Goal: Task Accomplishment & Management: Manage account settings

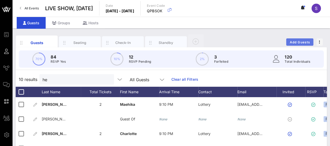
click at [303, 40] on button "Add Guests" at bounding box center [299, 41] width 27 height 7
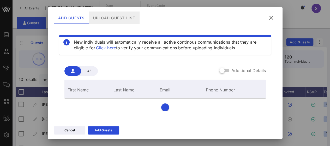
click at [111, 13] on div "Upload Guest List" at bounding box center [114, 17] width 51 height 13
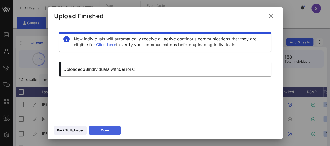
click at [113, 130] on button "Done" at bounding box center [104, 130] width 31 height 8
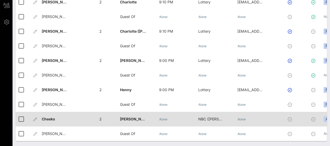
scroll to position [22, 0]
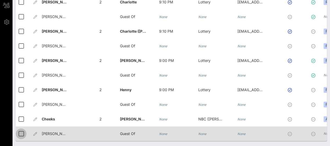
click at [23, 129] on div at bounding box center [21, 133] width 9 height 9
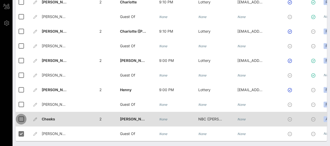
click at [21, 114] on div at bounding box center [21, 118] width 9 height 9
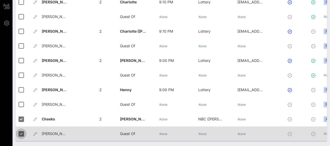
click at [23, 130] on div at bounding box center [21, 133] width 9 height 9
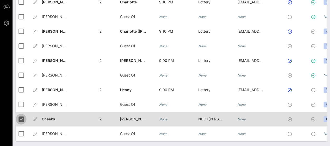
click at [22, 114] on div at bounding box center [21, 118] width 9 height 9
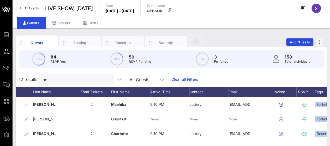
scroll to position [0, 0]
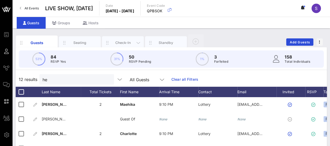
click at [125, 43] on div "Check-In" at bounding box center [122, 42] width 23 height 5
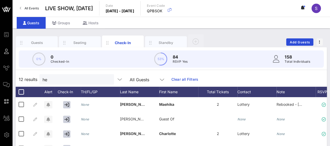
click at [180, 80] on link "Clear all Filters" at bounding box center [184, 79] width 27 height 6
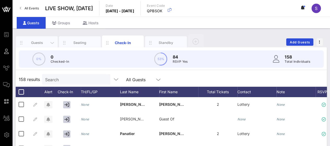
click at [36, 42] on div "Guests" at bounding box center [36, 42] width 23 height 5
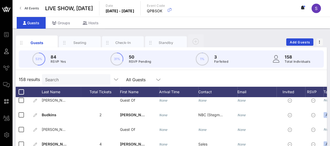
scroll to position [113, 0]
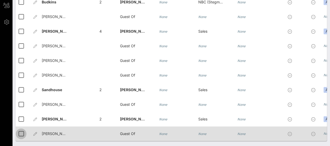
click at [23, 129] on div at bounding box center [21, 133] width 9 height 9
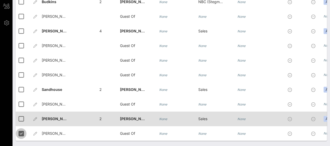
scroll to position [112, 0]
click at [21, 114] on div at bounding box center [21, 118] width 9 height 9
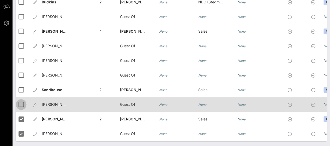
click at [21, 100] on div at bounding box center [21, 104] width 9 height 9
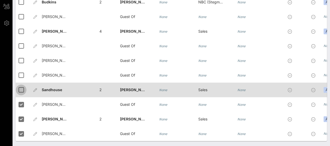
click at [21, 85] on div at bounding box center [21, 89] width 9 height 9
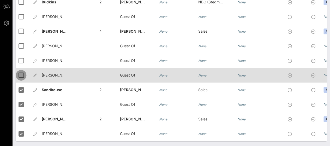
click at [21, 71] on div at bounding box center [21, 75] width 9 height 9
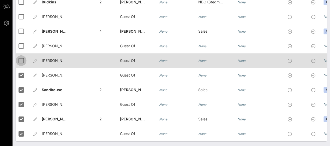
click at [20, 56] on div at bounding box center [21, 60] width 9 height 9
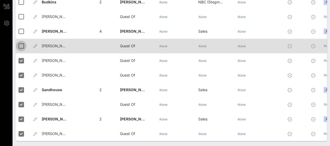
click at [21, 41] on div at bounding box center [21, 45] width 9 height 9
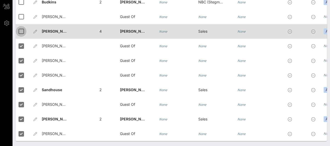
click at [20, 28] on div at bounding box center [21, 31] width 9 height 9
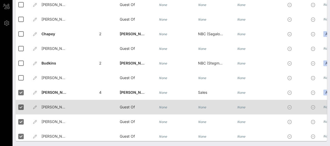
scroll to position [2089, 0]
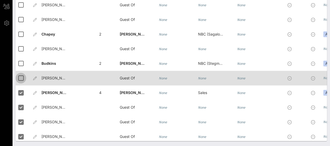
click at [22, 76] on div at bounding box center [20, 78] width 9 height 9
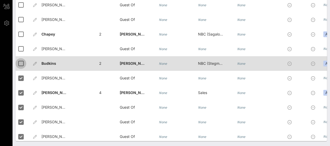
click at [21, 63] on div at bounding box center [20, 63] width 9 height 9
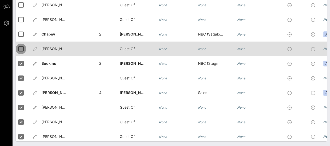
click at [19, 48] on div at bounding box center [20, 48] width 9 height 9
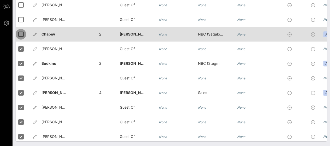
click at [19, 34] on div at bounding box center [20, 34] width 9 height 9
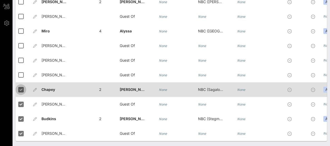
scroll to position [2029, 0]
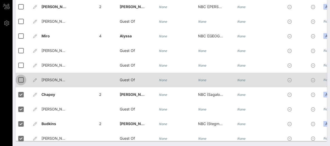
click at [21, 81] on div at bounding box center [20, 79] width 9 height 9
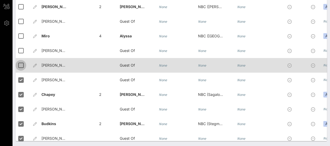
click at [21, 65] on div at bounding box center [20, 65] width 9 height 9
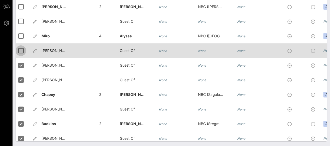
click at [20, 50] on div at bounding box center [20, 50] width 9 height 9
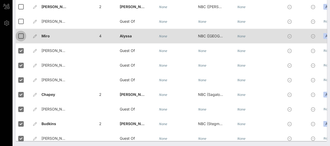
click at [20, 36] on div at bounding box center [20, 36] width 9 height 9
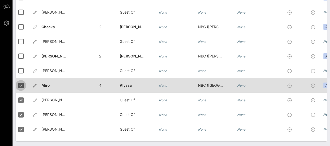
scroll to position [1975, 0]
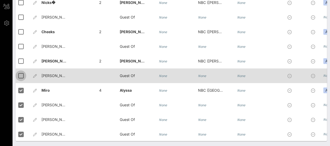
click at [22, 75] on div at bounding box center [20, 75] width 9 height 9
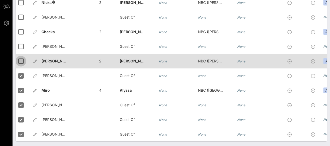
click at [20, 60] on div at bounding box center [20, 61] width 9 height 9
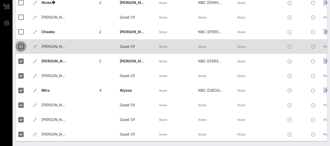
click at [21, 47] on div at bounding box center [20, 46] width 9 height 9
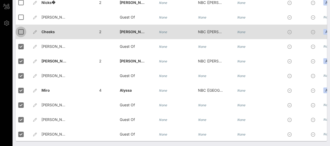
click at [22, 31] on div at bounding box center [20, 31] width 9 height 9
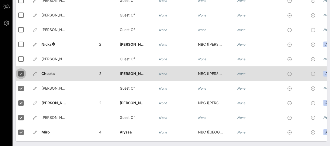
scroll to position [1919, 0]
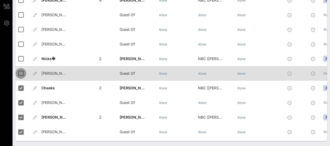
click at [21, 70] on div at bounding box center [20, 73] width 9 height 9
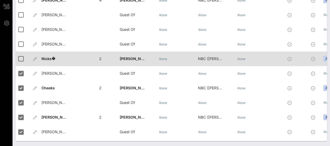
click at [58, 60] on div "Nicks�" at bounding box center [60, 61] width 39 height 21
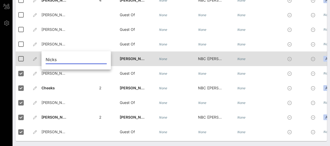
type input "Nicks"
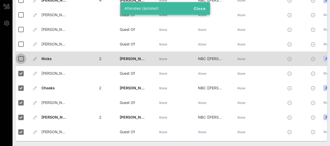
click at [18, 56] on div at bounding box center [20, 58] width 9 height 9
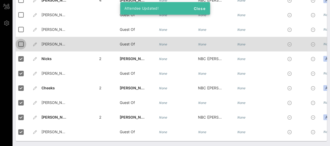
click at [19, 43] on div at bounding box center [20, 44] width 9 height 9
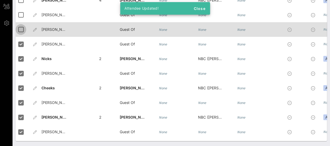
click at [22, 29] on div at bounding box center [20, 29] width 9 height 9
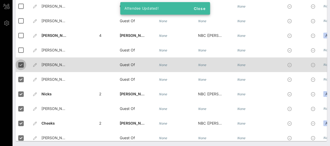
scroll to position [1882, 0]
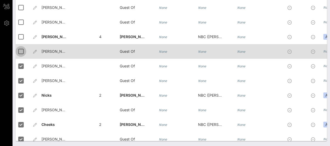
click at [19, 51] on div at bounding box center [20, 51] width 9 height 9
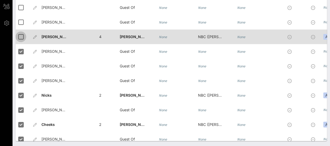
click at [21, 36] on div at bounding box center [20, 36] width 9 height 9
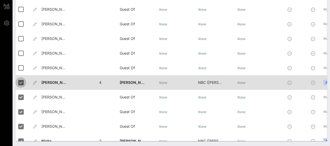
scroll to position [1836, 0]
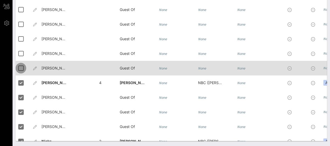
click at [21, 67] on div at bounding box center [20, 68] width 9 height 9
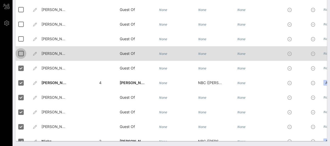
click at [21, 52] on div at bounding box center [20, 53] width 9 height 9
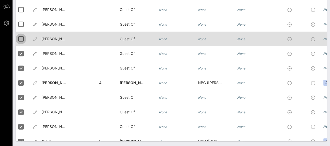
click at [21, 38] on div at bounding box center [20, 38] width 9 height 9
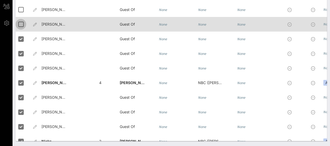
click at [20, 25] on div at bounding box center [20, 24] width 9 height 9
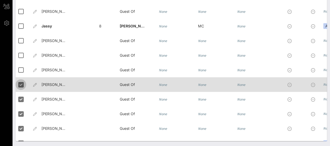
scroll to position [1772, 0]
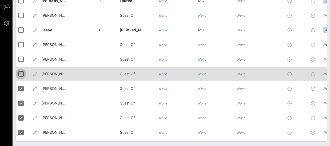
click at [19, 74] on div at bounding box center [20, 73] width 9 height 9
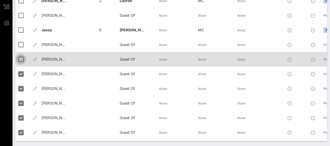
click at [20, 57] on div at bounding box center [20, 59] width 9 height 9
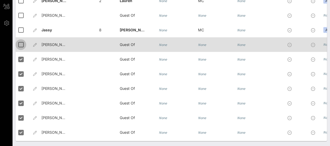
click at [22, 43] on div at bounding box center [20, 44] width 9 height 9
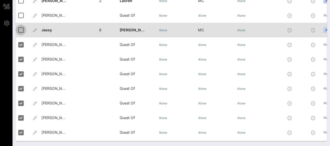
click at [22, 30] on div at bounding box center [20, 30] width 9 height 9
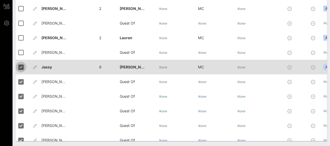
scroll to position [1728, 0]
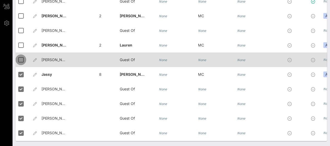
click at [21, 58] on div at bounding box center [20, 59] width 9 height 9
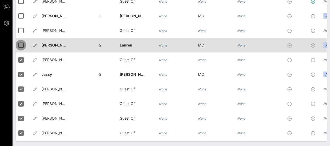
click at [21, 44] on div at bounding box center [20, 45] width 9 height 9
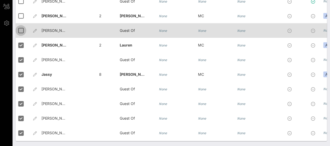
click at [22, 31] on div at bounding box center [20, 30] width 9 height 9
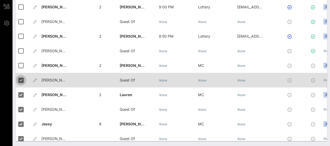
scroll to position [1675, 0]
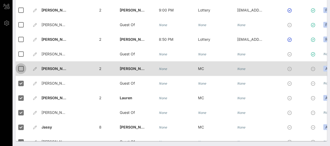
click at [18, 67] on div at bounding box center [20, 68] width 9 height 9
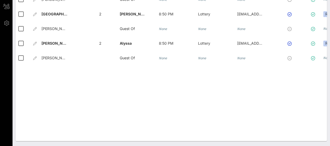
scroll to position [0, 0]
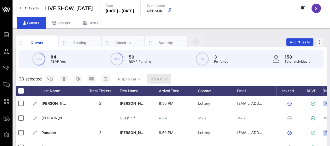
click at [151, 77] on span "RSVP" at bounding box center [159, 79] width 16 height 4
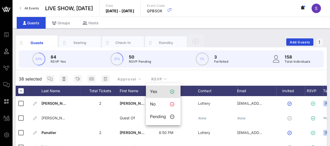
click at [156, 92] on div "Yes" at bounding box center [158, 91] width 16 height 5
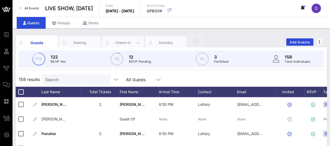
click at [123, 40] on div "Check-In" at bounding box center [122, 42] width 23 height 5
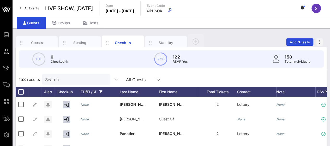
click at [93, 93] on div "TH/FL/GP" at bounding box center [100, 92] width 39 height 10
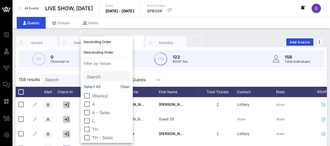
click at [93, 105] on label "A" at bounding box center [111, 103] width 38 height 5
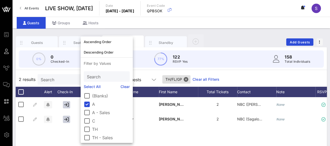
click at [95, 110] on label "A - Sales" at bounding box center [111, 112] width 38 height 5
click at [93, 121] on label "C" at bounding box center [111, 120] width 38 height 5
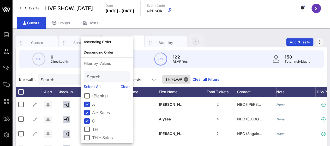
click at [94, 129] on label "TH" at bounding box center [111, 128] width 38 height 5
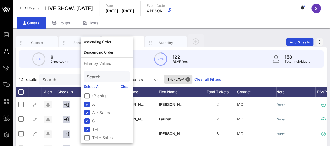
click at [95, 136] on label "TH - Sales" at bounding box center [111, 137] width 38 height 5
click at [233, 79] on div "13 results Search All Guests TH/FL/GP Clear all Filters" at bounding box center [171, 79] width 311 height 15
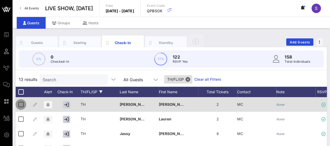
click at [21, 104] on div at bounding box center [20, 104] width 9 height 9
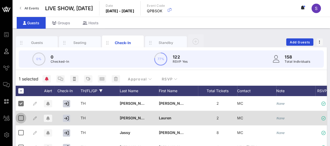
click at [19, 116] on div at bounding box center [20, 117] width 9 height 9
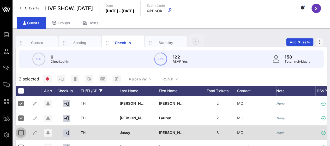
click at [20, 132] on div at bounding box center [20, 132] width 9 height 9
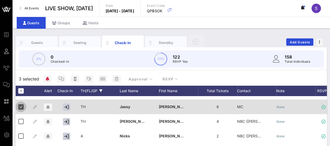
scroll to position [26, 0]
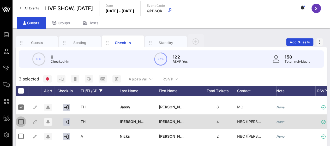
click at [21, 124] on div at bounding box center [20, 121] width 9 height 9
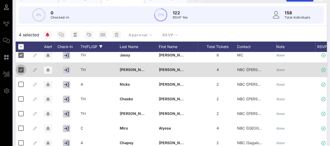
scroll to position [44, 0]
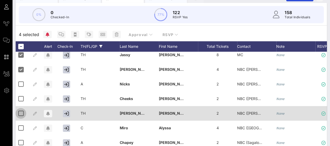
click at [21, 109] on div at bounding box center [20, 113] width 9 height 9
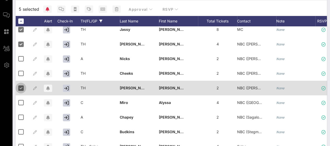
scroll to position [71, 0]
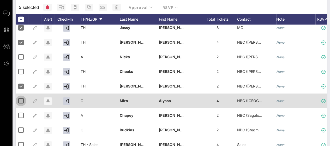
click at [23, 96] on div at bounding box center [20, 100] width 9 height 9
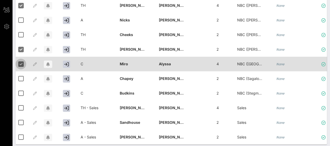
scroll to position [108, 0]
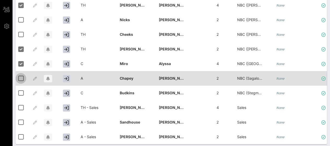
click at [23, 75] on div at bounding box center [20, 78] width 9 height 9
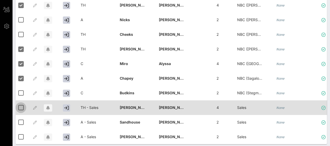
click at [20, 103] on div at bounding box center [20, 107] width 9 height 9
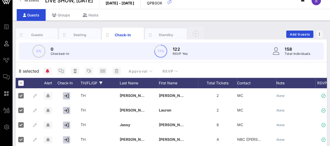
scroll to position [0, 0]
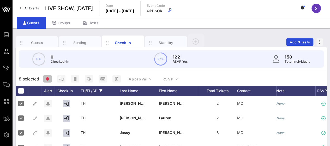
click at [47, 81] on button "button" at bounding box center [47, 78] width 8 height 7
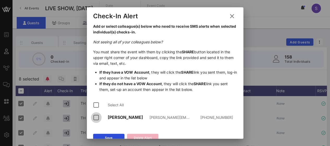
click at [96, 116] on div at bounding box center [96, 117] width 9 height 9
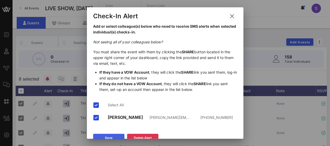
click at [108, 137] on icon at bounding box center [109, 137] width 4 height 3
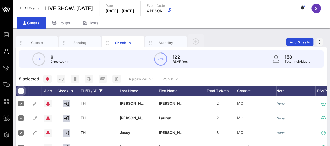
click at [23, 90] on div at bounding box center [20, 90] width 9 height 9
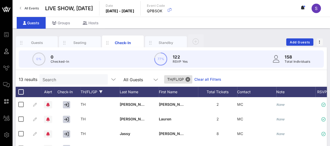
click at [205, 80] on link "Clear all Filters" at bounding box center [207, 79] width 27 height 6
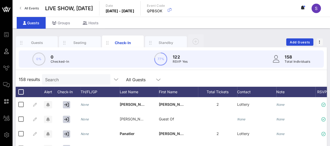
click at [66, 78] on input "Search" at bounding box center [75, 79] width 61 height 7
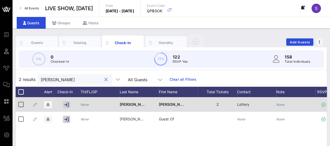
type input "patel"
click at [84, 105] on icon "None" at bounding box center [85, 104] width 8 height 4
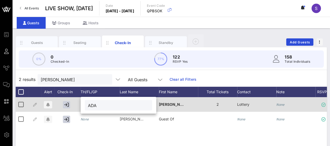
type input "ADA"
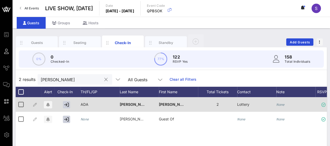
click at [92, 75] on div "patel" at bounding box center [71, 79] width 61 height 10
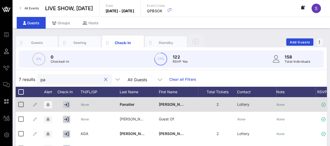
type input "p"
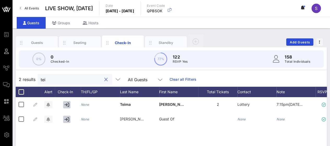
type input "tei"
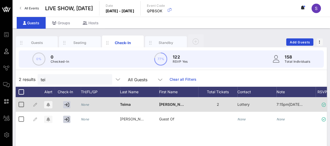
click at [92, 101] on div "None" at bounding box center [100, 107] width 39 height 21
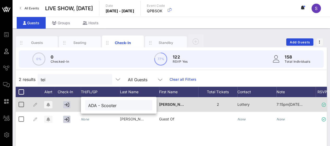
type input "ADA - Scooter"
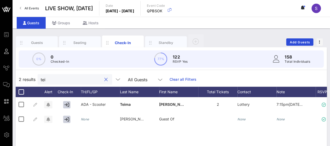
drag, startPoint x: 58, startPoint y: 82, endPoint x: 28, endPoint y: 76, distance: 30.5
click at [28, 76] on div "2 results tei All Guests Clear all Filters" at bounding box center [171, 79] width 311 height 15
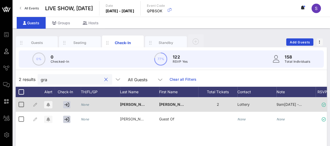
type input "gra"
click at [88, 106] on icon "None" at bounding box center [85, 104] width 8 height 4
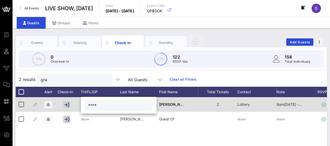
type input "****"
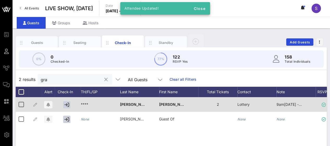
click at [71, 77] on input "gra" at bounding box center [71, 79] width 61 height 7
type input "g"
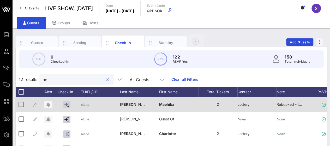
type input "he"
click at [83, 107] on div "None" at bounding box center [85, 104] width 8 height 15
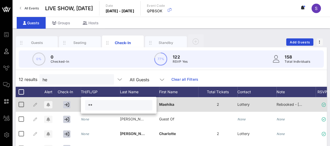
type input "**"
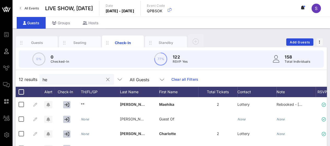
click at [57, 79] on input "he" at bounding box center [72, 79] width 61 height 7
type input "h"
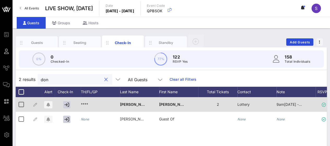
type input "don"
click at [95, 106] on div "****" at bounding box center [100, 107] width 39 height 21
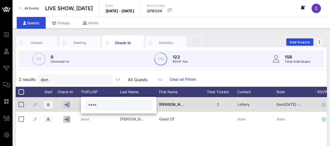
click at [95, 106] on input "****" at bounding box center [118, 105] width 61 height 7
type input "***"
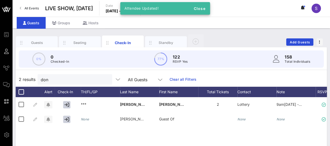
click at [178, 78] on link "Clear all Filters" at bounding box center [182, 79] width 27 height 6
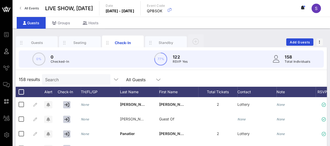
click at [68, 81] on input "Search" at bounding box center [75, 79] width 61 height 7
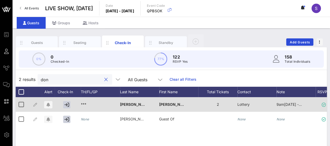
type input "don"
click at [93, 104] on div "***" at bounding box center [100, 107] width 39 height 21
click at [93, 104] on input "***" at bounding box center [122, 105] width 61 height 7
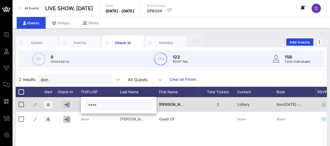
type input "****"
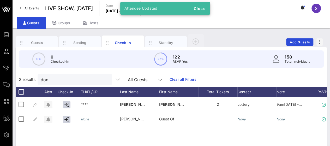
click at [179, 79] on link "Clear all Filters" at bounding box center [182, 79] width 27 height 6
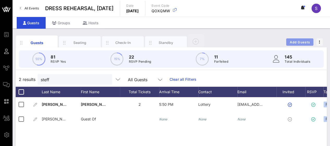
click at [300, 43] on span "Add Guests" at bounding box center [299, 42] width 21 height 4
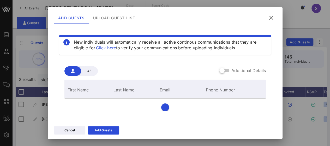
click at [130, 26] on div "Add Guests Upload Guest List" at bounding box center [165, 16] width 235 height 19
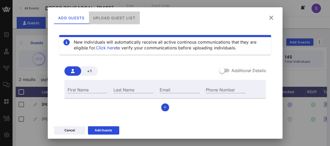
click at [127, 17] on div "Upload Guest List" at bounding box center [114, 17] width 51 height 13
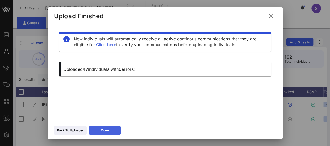
click at [104, 131] on icon at bounding box center [104, 130] width 5 height 4
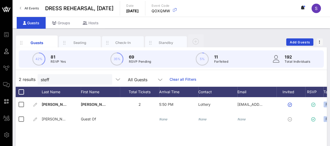
click at [171, 78] on link "Clear all Filters" at bounding box center [182, 79] width 27 height 6
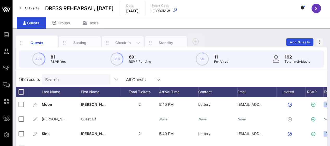
click at [123, 41] on div "Check-In" at bounding box center [122, 42] width 23 height 5
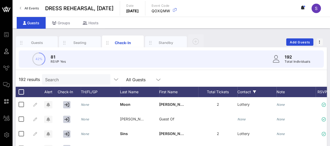
click at [247, 88] on div "Contact" at bounding box center [256, 92] width 39 height 10
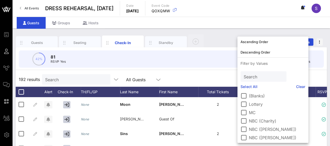
click at [249, 111] on label "MC" at bounding box center [277, 112] width 56 height 5
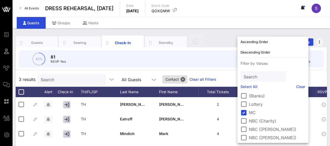
click at [251, 120] on label "NBC (Charity)" at bounding box center [277, 120] width 56 height 5
click at [252, 128] on label "NBC ([PERSON_NAME])" at bounding box center [277, 128] width 56 height 5
click at [252, 136] on label "NBC ([PERSON_NAME])" at bounding box center [277, 137] width 56 height 5
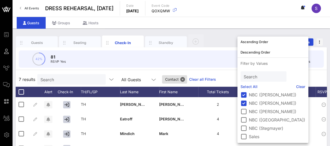
click at [264, 110] on label "NBC ([PERSON_NAME])" at bounding box center [277, 111] width 56 height 5
click at [264, 119] on label "NBC ([GEOGRAPHIC_DATA])" at bounding box center [277, 119] width 56 height 5
click at [264, 128] on label "NBC (Stegmayer)" at bounding box center [277, 127] width 56 height 5
click at [256, 135] on label "Sales" at bounding box center [277, 136] width 56 height 5
click at [306, 77] on div "19 results Search All Guests Contact Clear all Filters" at bounding box center [171, 79] width 311 height 15
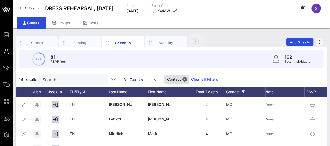
scroll to position [0, 0]
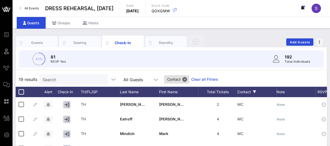
click at [243, 93] on div "Contact" at bounding box center [256, 92] width 39 height 10
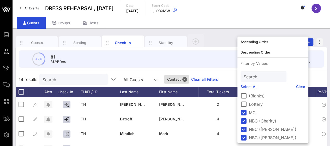
click at [296, 86] on link "Clear" at bounding box center [300, 87] width 9 height 6
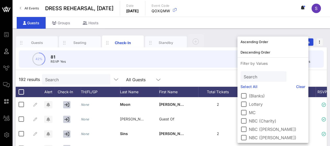
click at [302, 73] on div "192 results Search All Guests" at bounding box center [171, 79] width 311 height 15
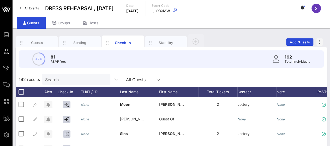
click at [321, 89] on div "RSVP" at bounding box center [324, 92] width 18 height 10
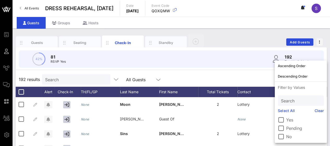
click at [288, 134] on label "No" at bounding box center [305, 136] width 38 height 5
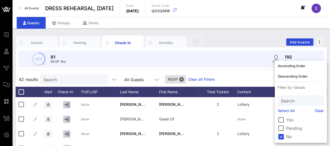
click at [229, 85] on div "42 results Search All Guests RSVP Clear all Filters" at bounding box center [171, 79] width 311 height 15
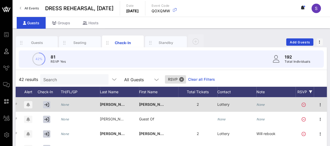
scroll to position [0, 24]
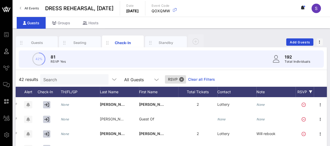
click at [302, 92] on div "RSVP" at bounding box center [304, 92] width 18 height 10
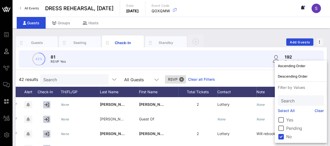
click at [288, 135] on label "No" at bounding box center [305, 136] width 38 height 5
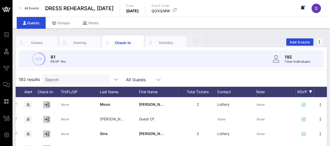
click at [301, 90] on div "RSVP" at bounding box center [304, 92] width 18 height 10
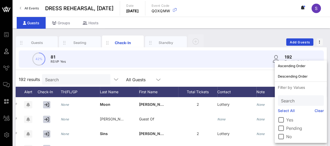
click at [291, 126] on label "Pending" at bounding box center [305, 127] width 38 height 5
click at [252, 74] on div "69 results Search All Guests RSVP Clear all Filters" at bounding box center [171, 79] width 311 height 15
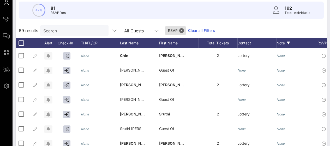
scroll to position [48, 0]
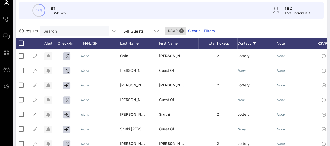
click at [248, 42] on div "Contact" at bounding box center [256, 43] width 39 height 10
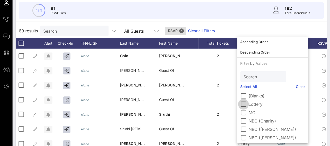
click at [245, 103] on div at bounding box center [243, 104] width 9 height 9
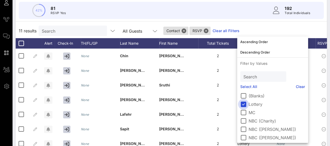
click at [245, 103] on div at bounding box center [243, 104] width 9 height 9
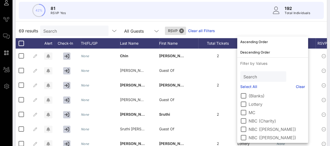
click at [217, 25] on div "69 results Search All Guests RSVP Clear all Filters" at bounding box center [171, 30] width 311 height 15
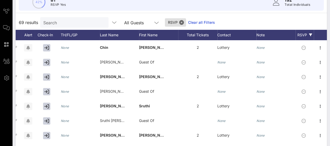
scroll to position [34, 0]
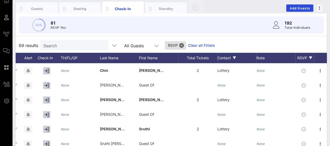
click at [223, 57] on div "Contact" at bounding box center [236, 58] width 39 height 10
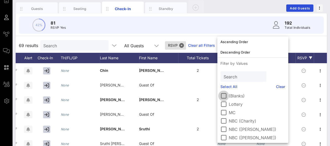
click at [223, 93] on div at bounding box center [223, 95] width 9 height 9
click at [222, 94] on div at bounding box center [223, 95] width 9 height 9
click at [222, 112] on div at bounding box center [223, 112] width 9 height 9
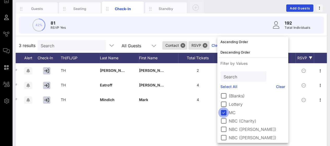
click at [222, 112] on div at bounding box center [223, 112] width 9 height 9
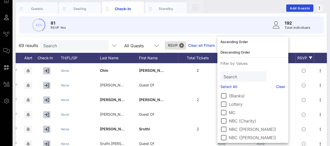
click at [284, 40] on div "69 results Search All Guests RSVP Clear all Filters" at bounding box center [171, 45] width 311 height 15
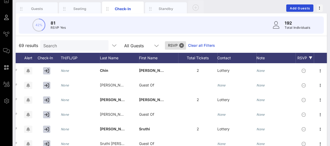
drag, startPoint x: 160, startPoint y: 105, endPoint x: 269, endPoint y: 52, distance: 121.5
click at [269, 52] on div "69 results Search All Guests RSVP Clear all Filters" at bounding box center [171, 45] width 311 height 15
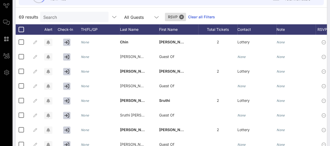
scroll to position [62, 0]
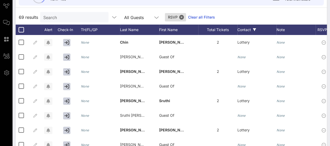
click at [248, 32] on div "Contact" at bounding box center [256, 30] width 39 height 10
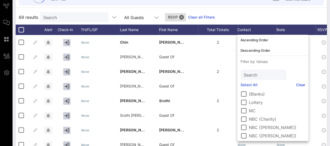
click at [251, 108] on label "MC" at bounding box center [277, 110] width 56 height 5
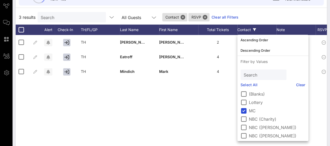
click at [250, 117] on label "NBC (Charity)" at bounding box center [277, 118] width 56 height 5
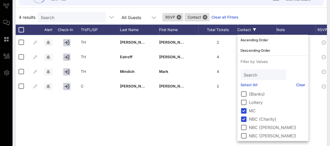
click at [251, 127] on label "NBC ([PERSON_NAME])" at bounding box center [277, 127] width 56 height 5
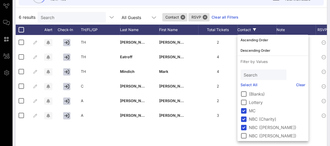
click at [252, 135] on label "NBC ([PERSON_NAME])" at bounding box center [277, 135] width 56 height 5
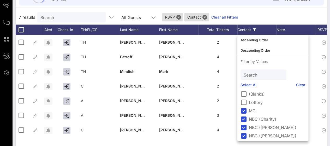
click at [253, 94] on label "(Blanks)" at bounding box center [277, 93] width 56 height 5
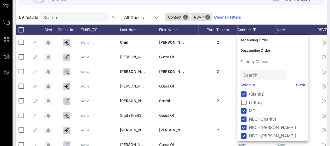
click at [279, 20] on div "69 results Search All Guests Contact RSVP Clear all Filters" at bounding box center [171, 17] width 311 height 15
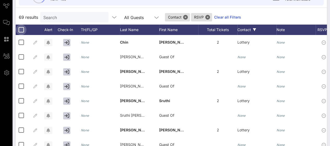
click at [20, 28] on div at bounding box center [21, 29] width 9 height 9
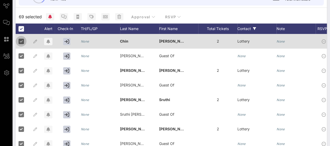
click at [20, 41] on div at bounding box center [21, 41] width 9 height 9
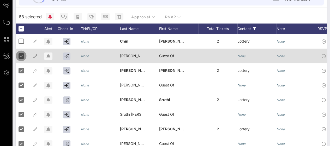
click at [20, 56] on div at bounding box center [21, 55] width 9 height 9
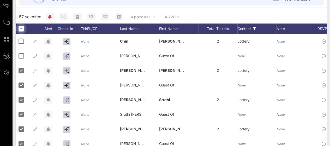
click at [21, 31] on div at bounding box center [21, 28] width 9 height 9
click at [21, 30] on div at bounding box center [21, 28] width 9 height 9
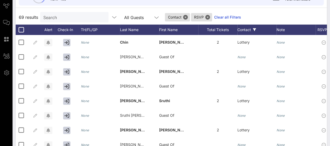
click at [251, 19] on div "69 results Search All Guests Contact RSVP Clear all Filters" at bounding box center [171, 17] width 311 height 15
click at [244, 28] on div "Contact" at bounding box center [256, 30] width 39 height 10
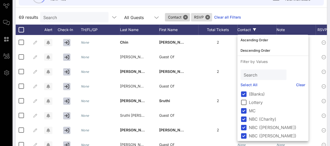
click at [176, 15] on span "Contact" at bounding box center [177, 17] width 19 height 8
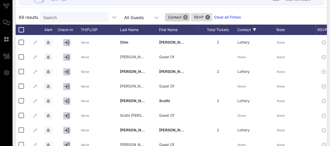
click at [183, 17] on button "Close" at bounding box center [185, 17] width 5 height 5
click at [179, 15] on button "Close" at bounding box center [181, 17] width 5 height 5
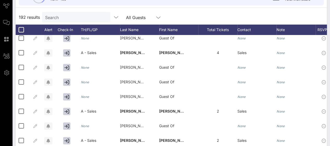
scroll to position [113, 0]
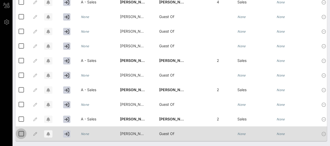
click at [21, 129] on div at bounding box center [21, 133] width 9 height 9
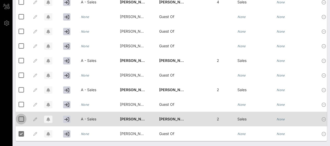
click at [21, 115] on div at bounding box center [21, 118] width 9 height 9
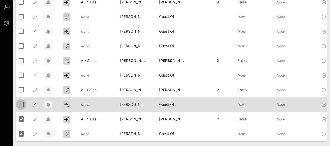
click at [22, 100] on div at bounding box center [21, 104] width 9 height 9
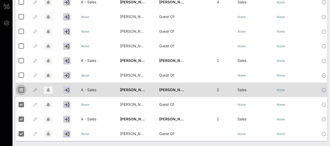
click at [21, 86] on div at bounding box center [21, 89] width 9 height 9
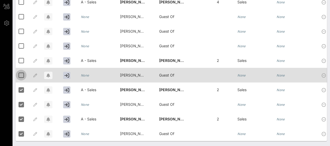
click at [20, 72] on div at bounding box center [21, 75] width 9 height 9
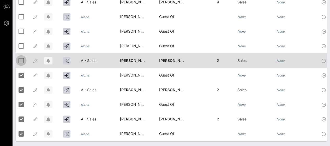
click at [20, 56] on div at bounding box center [21, 60] width 9 height 9
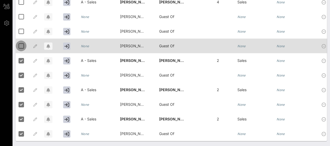
click at [19, 41] on div at bounding box center [21, 45] width 9 height 9
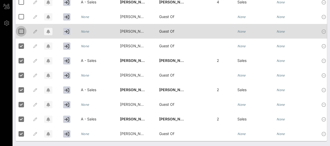
click at [21, 27] on div at bounding box center [21, 31] width 9 height 9
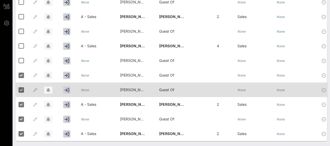
scroll to position [2602, 0]
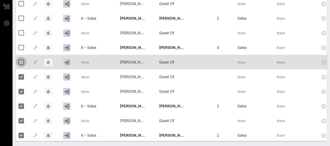
click at [22, 60] on div at bounding box center [21, 62] width 9 height 9
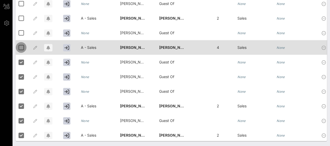
click at [22, 47] on div at bounding box center [21, 47] width 9 height 9
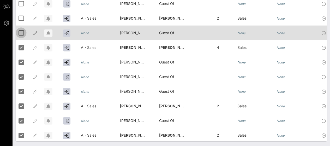
click at [20, 32] on div at bounding box center [21, 32] width 9 height 9
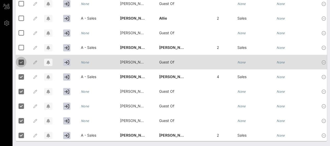
scroll to position [2571, 0]
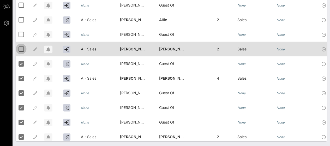
click at [21, 49] on div at bounding box center [21, 49] width 9 height 9
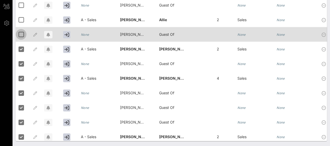
click at [20, 35] on div at bounding box center [21, 34] width 9 height 9
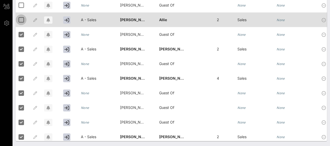
click at [19, 21] on div at bounding box center [21, 19] width 9 height 9
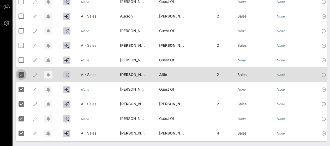
scroll to position [2513, 0]
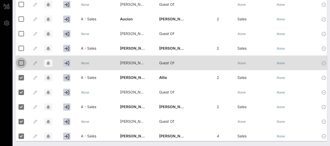
click at [21, 61] on div at bounding box center [21, 62] width 9 height 9
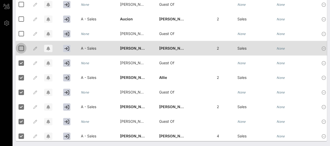
click at [20, 48] on div at bounding box center [21, 48] width 9 height 9
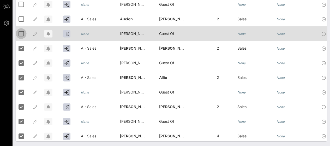
click at [20, 36] on div at bounding box center [21, 33] width 9 height 9
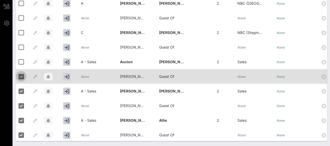
scroll to position [2470, 0]
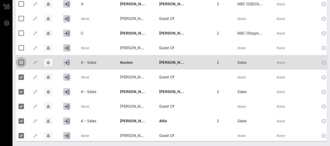
click at [20, 59] on div at bounding box center [21, 62] width 9 height 9
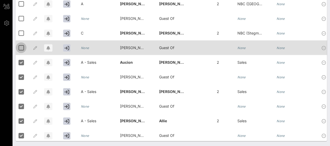
click at [19, 48] on div at bounding box center [21, 47] width 9 height 9
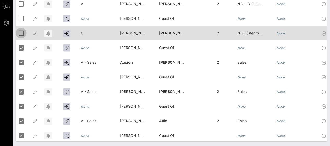
click at [19, 36] on div at bounding box center [21, 32] width 9 height 9
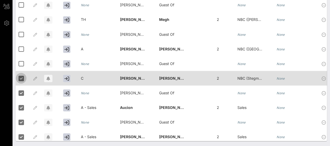
scroll to position [2425, 0]
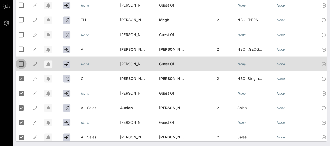
click at [20, 63] on div at bounding box center [21, 63] width 9 height 9
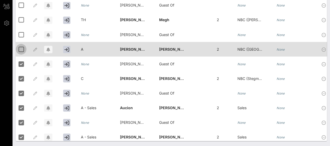
click at [20, 48] on div at bounding box center [21, 49] width 9 height 9
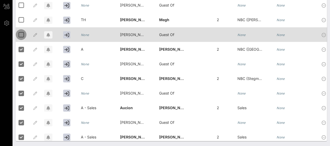
click at [21, 32] on div at bounding box center [21, 34] width 9 height 9
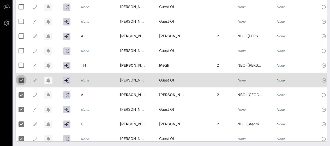
scroll to position [2376, 0]
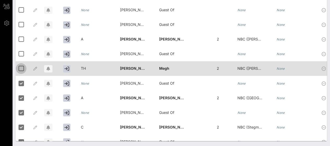
click at [20, 68] on div at bounding box center [21, 68] width 9 height 9
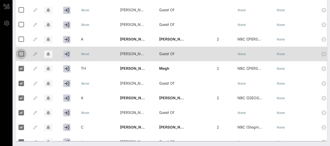
click at [20, 53] on div at bounding box center [21, 53] width 9 height 9
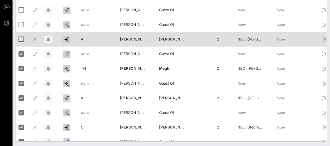
click at [20, 44] on div at bounding box center [22, 39] width 13 height 15
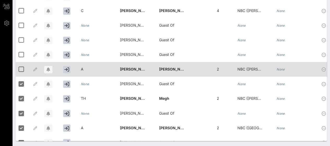
scroll to position [2347, 0]
click at [20, 65] on div at bounding box center [21, 68] width 9 height 9
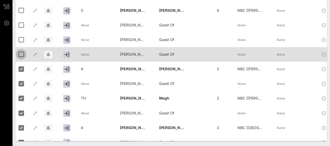
click at [20, 52] on div at bounding box center [21, 54] width 9 height 9
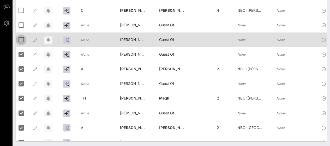
click at [19, 41] on div at bounding box center [21, 39] width 9 height 9
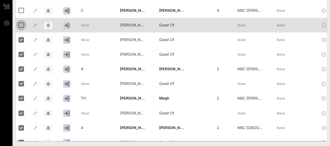
click at [21, 26] on div at bounding box center [21, 25] width 9 height 9
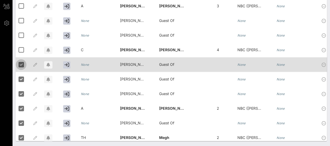
scroll to position [2305, 0]
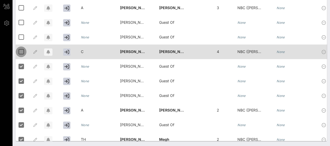
click at [20, 49] on div at bounding box center [21, 51] width 9 height 9
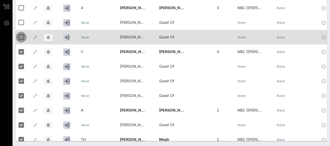
click at [19, 36] on div at bounding box center [21, 37] width 9 height 9
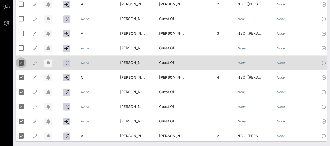
scroll to position [2279, 0]
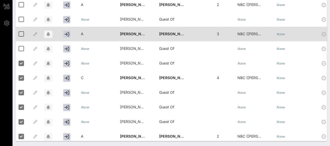
click at [140, 33] on div "[PERSON_NAME]�" at bounding box center [139, 37] width 39 height 21
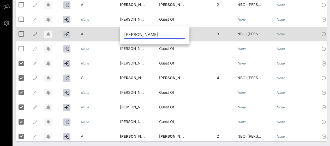
type input "[PERSON_NAME]"
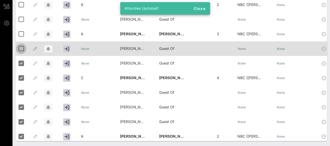
click at [20, 48] on div at bounding box center [21, 48] width 9 height 9
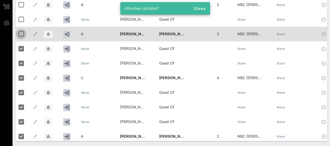
click at [21, 34] on div at bounding box center [21, 33] width 9 height 9
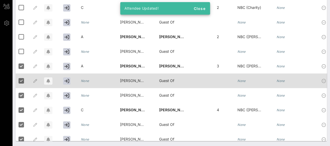
scroll to position [2245, 0]
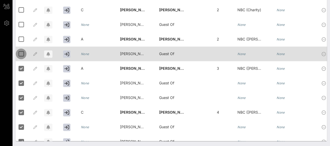
click at [20, 52] on div at bounding box center [21, 53] width 9 height 9
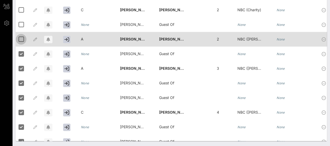
click at [22, 40] on div at bounding box center [21, 39] width 9 height 9
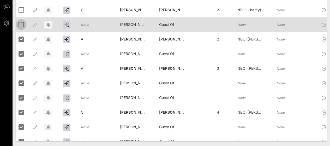
click at [20, 25] on div at bounding box center [21, 24] width 9 height 9
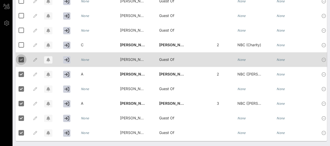
scroll to position [2206, 0]
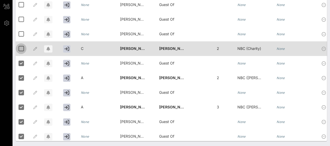
click at [20, 46] on div at bounding box center [21, 48] width 9 height 9
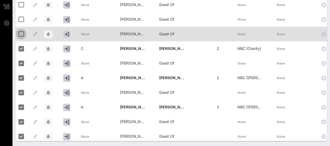
click at [21, 32] on div at bounding box center [21, 33] width 9 height 9
click at [20, 27] on div at bounding box center [22, 34] width 13 height 15
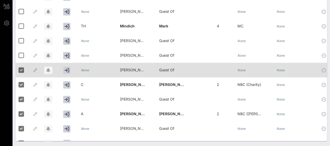
scroll to position [2170, 0]
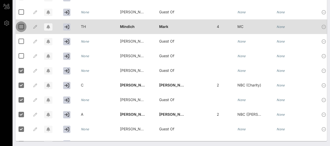
click at [21, 25] on div at bounding box center [21, 26] width 9 height 9
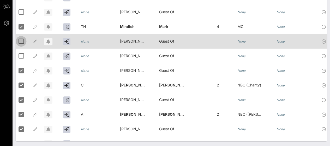
click at [21, 41] on div at bounding box center [21, 41] width 9 height 9
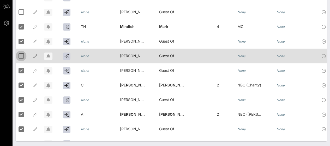
click at [20, 57] on div at bounding box center [21, 55] width 9 height 9
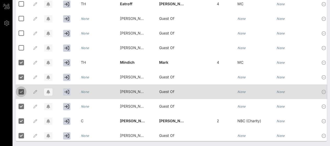
scroll to position [2130, 0]
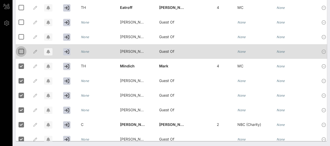
click at [21, 52] on div at bounding box center [21, 51] width 9 height 9
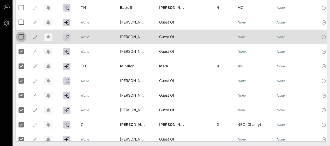
click at [22, 34] on div at bounding box center [21, 36] width 9 height 9
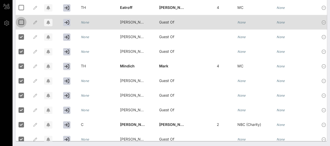
click at [21, 23] on div at bounding box center [21, 22] width 9 height 9
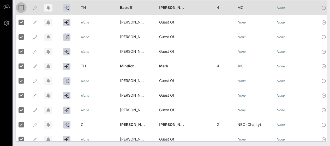
click at [21, 9] on div at bounding box center [21, 7] width 9 height 9
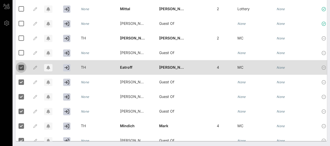
scroll to position [2070, 0]
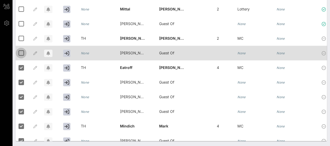
click at [19, 51] on div at bounding box center [21, 52] width 9 height 9
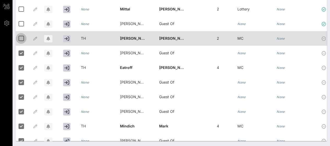
click at [23, 38] on div at bounding box center [21, 38] width 9 height 9
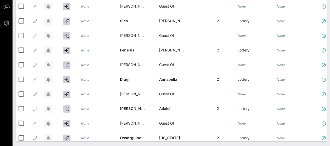
scroll to position [0, 0]
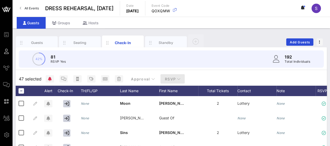
click at [166, 80] on span "RSVP" at bounding box center [173, 79] width 16 height 4
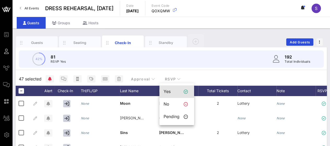
click at [169, 89] on div "Yes" at bounding box center [176, 91] width 35 height 13
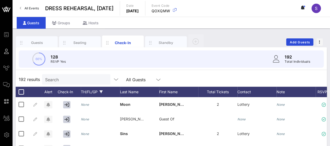
click at [86, 92] on div "TH/FL/GP" at bounding box center [100, 92] width 39 height 10
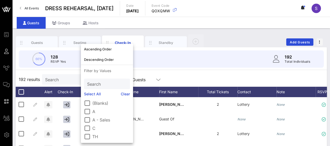
click at [94, 111] on label "A" at bounding box center [111, 111] width 38 height 5
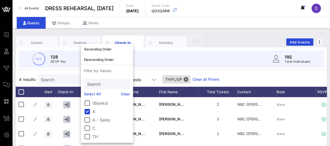
click at [94, 118] on label "A - Sales" at bounding box center [111, 119] width 38 height 5
click at [93, 127] on label "C" at bounding box center [111, 127] width 38 height 5
click at [92, 136] on div "TH" at bounding box center [107, 136] width 46 height 6
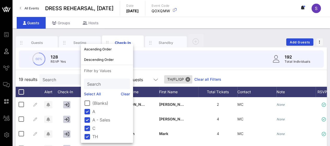
click at [232, 80] on div "19 results Search All Guests TH/[GEOGRAPHIC_DATA]/GP Clear all Filters" at bounding box center [171, 79] width 311 height 15
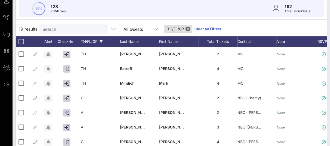
scroll to position [51, 0]
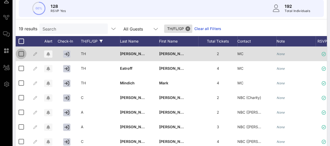
click at [22, 54] on div at bounding box center [21, 53] width 9 height 9
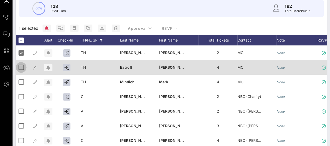
click at [20, 65] on div at bounding box center [21, 67] width 9 height 9
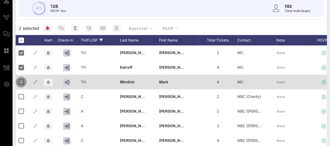
click at [20, 78] on div at bounding box center [21, 81] width 9 height 9
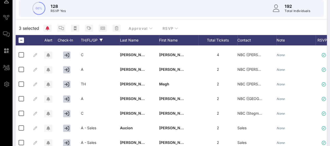
scroll to position [90, 0]
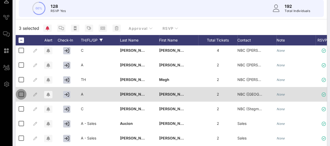
click at [20, 94] on div at bounding box center [21, 94] width 9 height 9
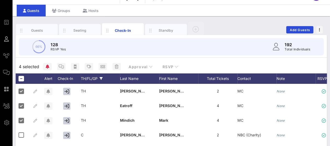
scroll to position [0, 0]
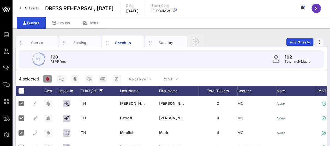
click at [48, 80] on icon "button" at bounding box center [48, 79] width 4 height 4
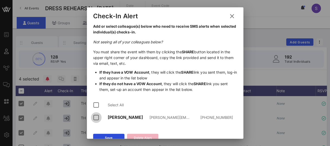
click at [95, 116] on div at bounding box center [96, 117] width 9 height 9
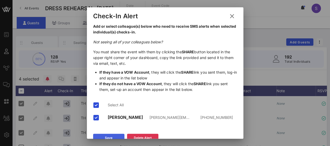
click at [101, 134] on button "Save" at bounding box center [108, 137] width 31 height 8
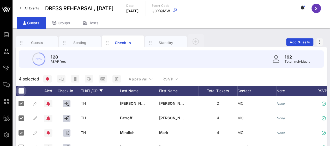
click at [21, 89] on div at bounding box center [21, 90] width 9 height 9
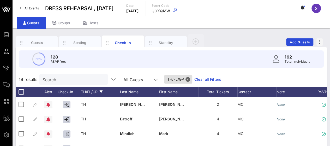
click at [205, 77] on link "Clear all Filters" at bounding box center [207, 79] width 27 height 6
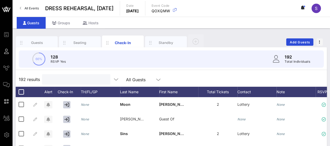
click at [66, 80] on input "text" at bounding box center [75, 79] width 61 height 7
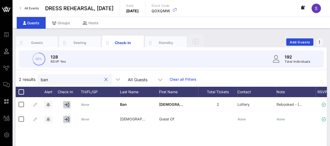
type input "ban"
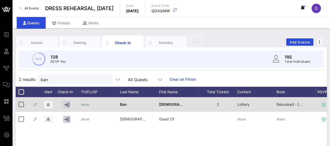
click at [95, 103] on div "None" at bounding box center [100, 107] width 39 height 21
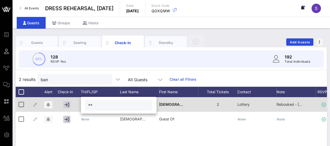
type input "**"
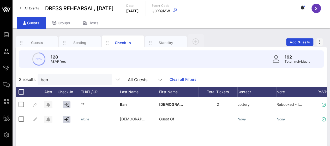
click at [180, 81] on link "Clear all Filters" at bounding box center [182, 79] width 27 height 6
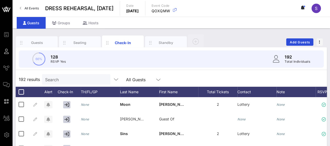
click at [57, 79] on input "Search" at bounding box center [75, 79] width 61 height 7
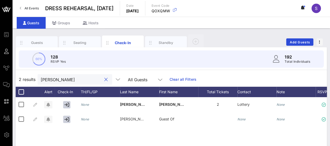
type input "[PERSON_NAME]"
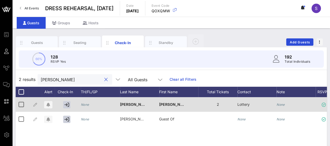
click at [97, 104] on div "None" at bounding box center [100, 107] width 39 height 21
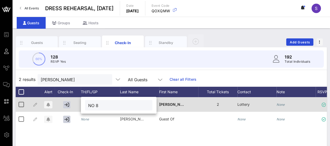
type input "NO 8"
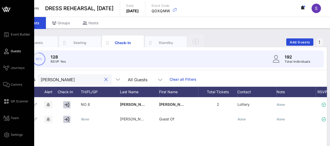
drag, startPoint x: 48, startPoint y: 80, endPoint x: 8, endPoint y: 75, distance: 40.5
click at [8, 75] on div "Event Builder Guests Journeys Comms QR Scanner Team Settings DRESS REHEARSAL, […" at bounding box center [165, 129] width 330 height 259
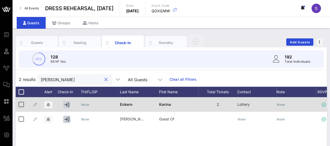
type input "[PERSON_NAME]"
click at [87, 104] on icon "None" at bounding box center [85, 104] width 8 height 4
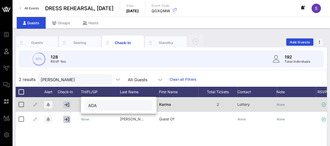
type input "ADA"
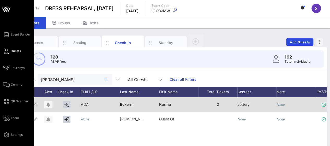
drag, startPoint x: 86, startPoint y: 77, endPoint x: 0, endPoint y: 73, distance: 85.3
click at [0, 73] on div "Event Builder Guests Journeys Comms QR Scanner Team Settings DRESS REHEARSAL, […" at bounding box center [165, 129] width 330 height 259
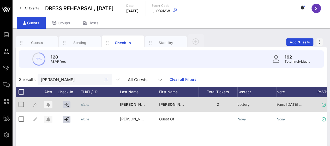
type input "[PERSON_NAME]"
click at [83, 106] on icon "None" at bounding box center [85, 104] width 8 height 4
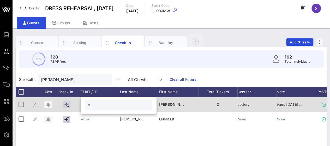
type input "*"
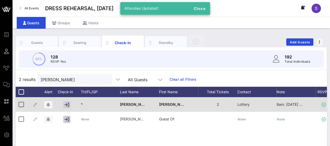
click at [183, 79] on link "Clear all Filters" at bounding box center [182, 79] width 27 height 6
